Goal: Task Accomplishment & Management: Use online tool/utility

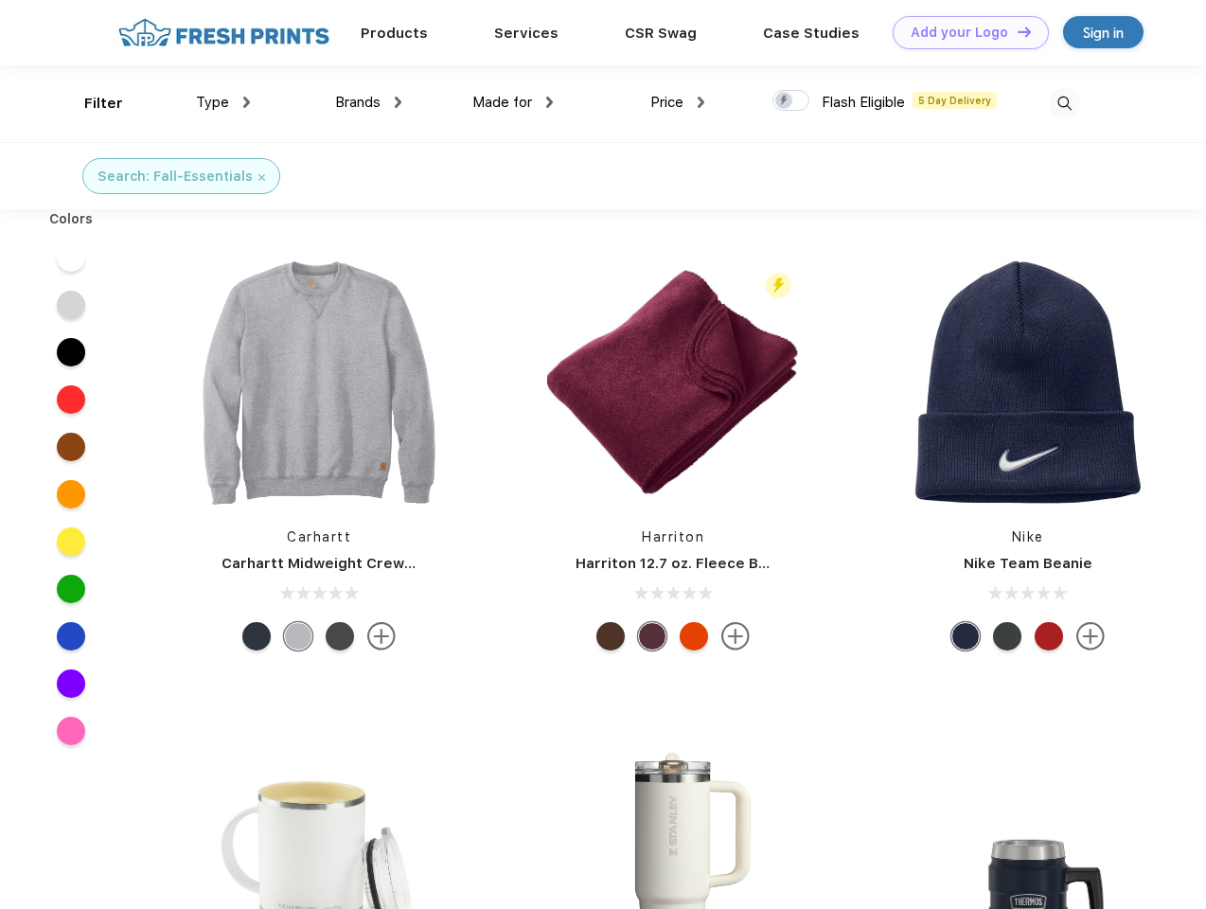
click at [964, 32] on link "Add your Logo Design Tool" at bounding box center [971, 32] width 156 height 33
click at [0, 0] on div "Design Tool" at bounding box center [0, 0] width 0 height 0
click at [1016, 31] on link "Add your Logo Design Tool" at bounding box center [971, 32] width 156 height 33
click at [91, 103] on div "Filter" at bounding box center [103, 104] width 39 height 22
click at [223, 102] on span "Type" at bounding box center [212, 102] width 33 height 17
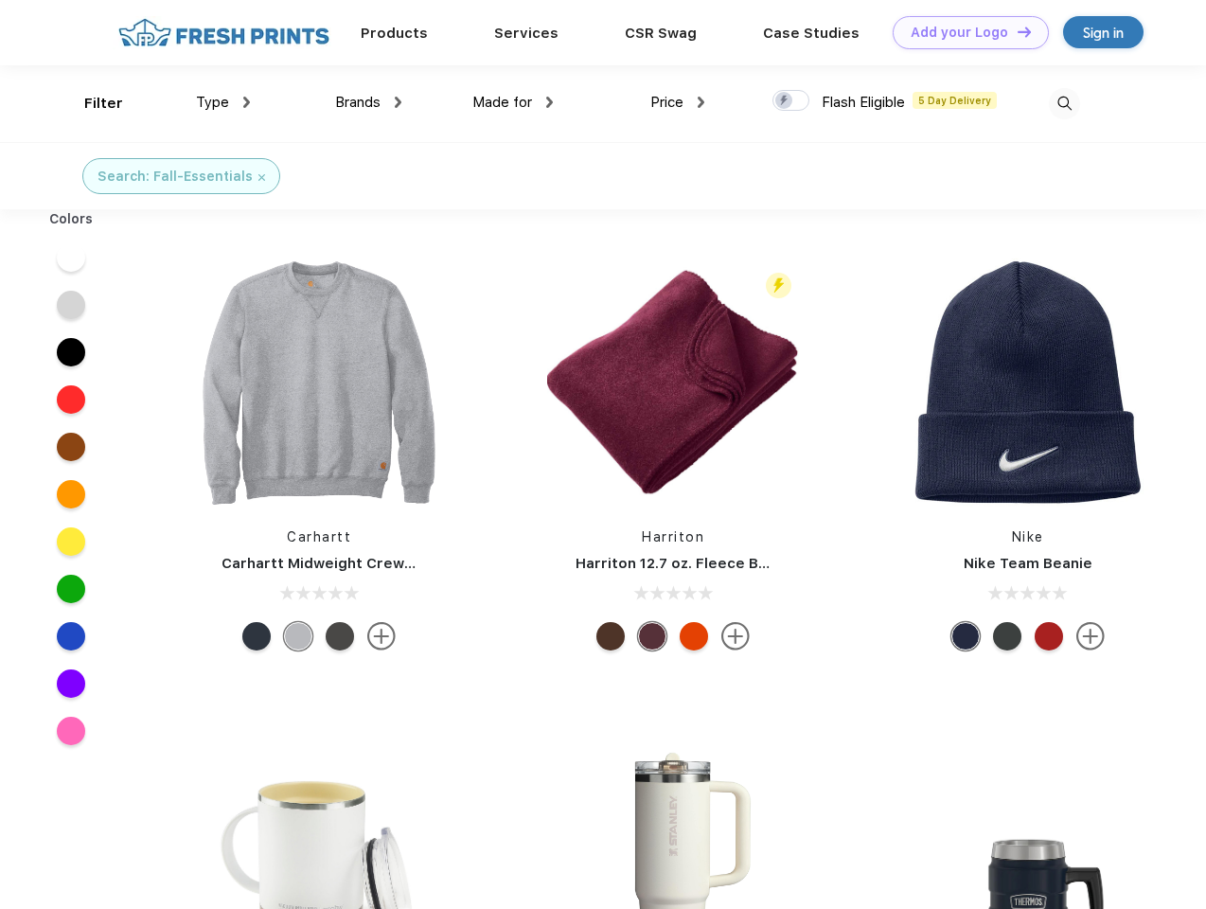
click at [368, 102] on span "Brands" at bounding box center [357, 102] width 45 height 17
click at [513, 102] on span "Made for" at bounding box center [502, 102] width 60 height 17
click at [678, 102] on span "Price" at bounding box center [666, 102] width 33 height 17
click at [791, 101] on div at bounding box center [791, 100] width 37 height 21
click at [785, 101] on input "checkbox" at bounding box center [779, 95] width 12 height 12
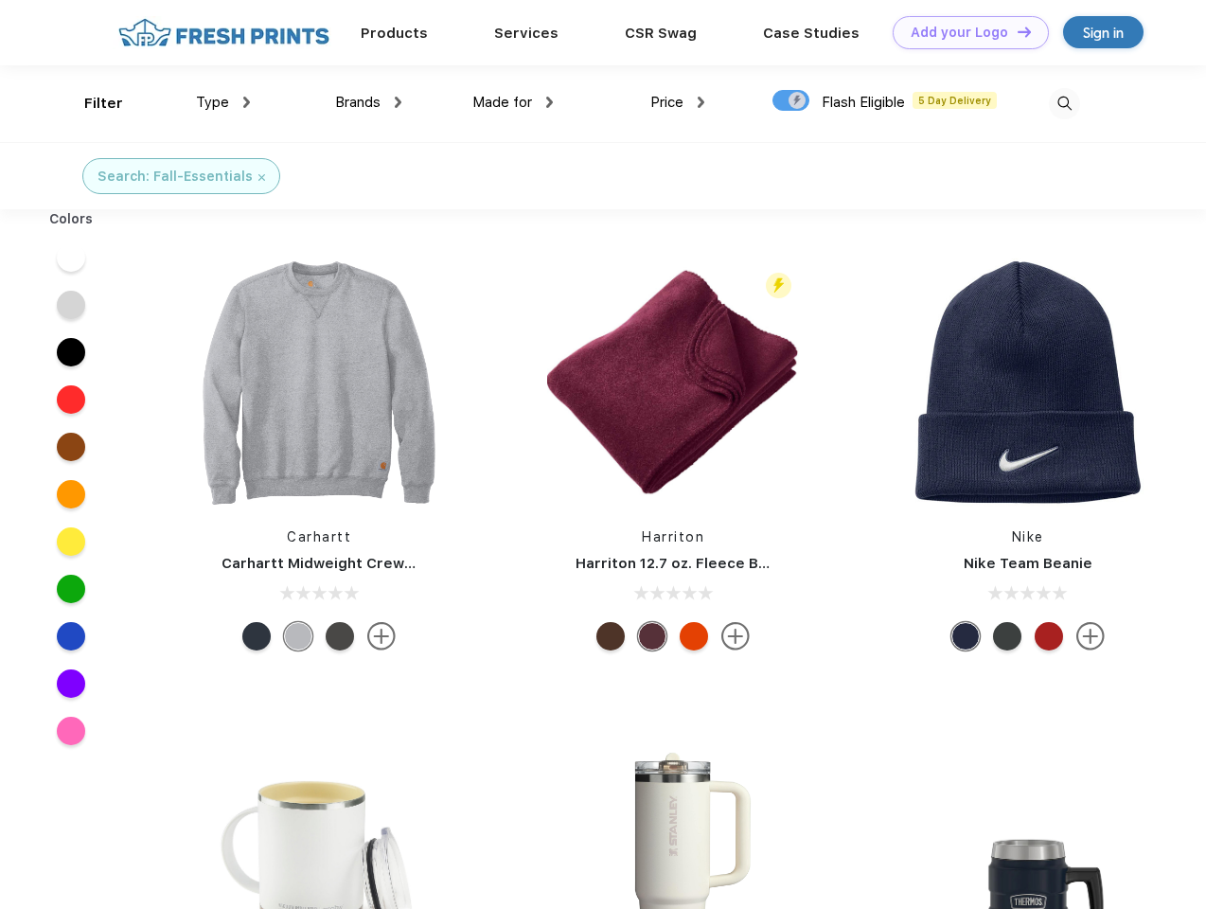
click at [1064, 103] on img at bounding box center [1064, 103] width 31 height 31
